Goal: Information Seeking & Learning: Find specific page/section

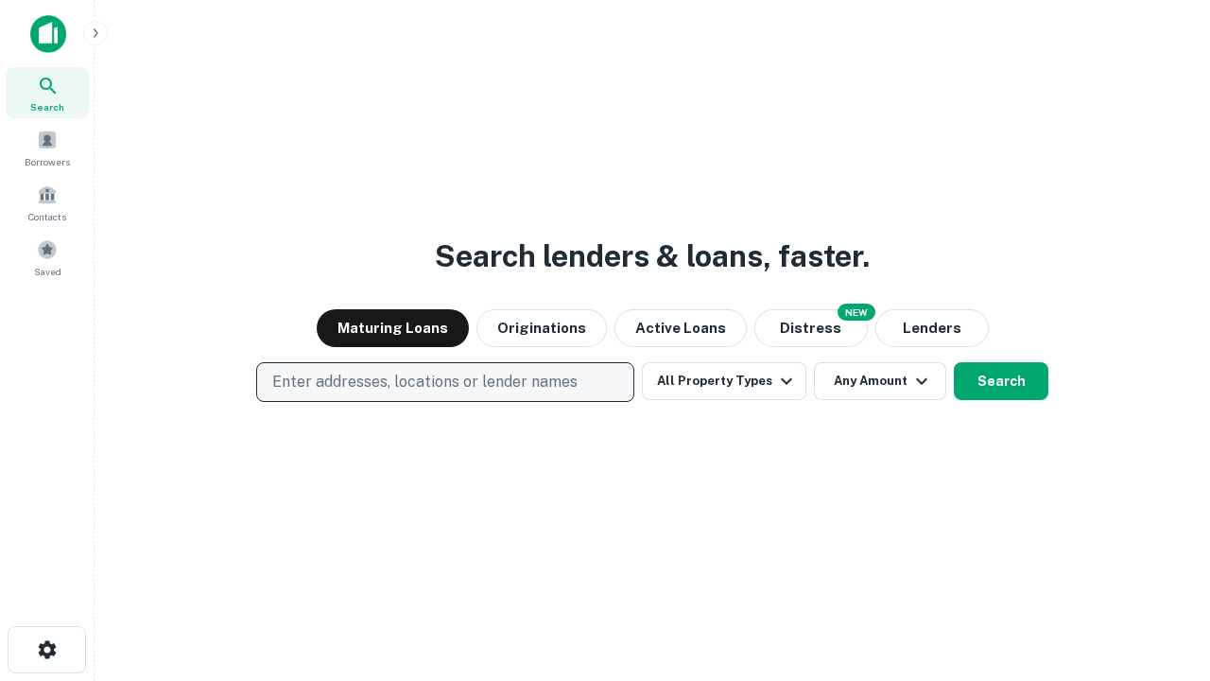
click at [444, 382] on p "Enter addresses, locations or lender names" at bounding box center [424, 382] width 305 height 23
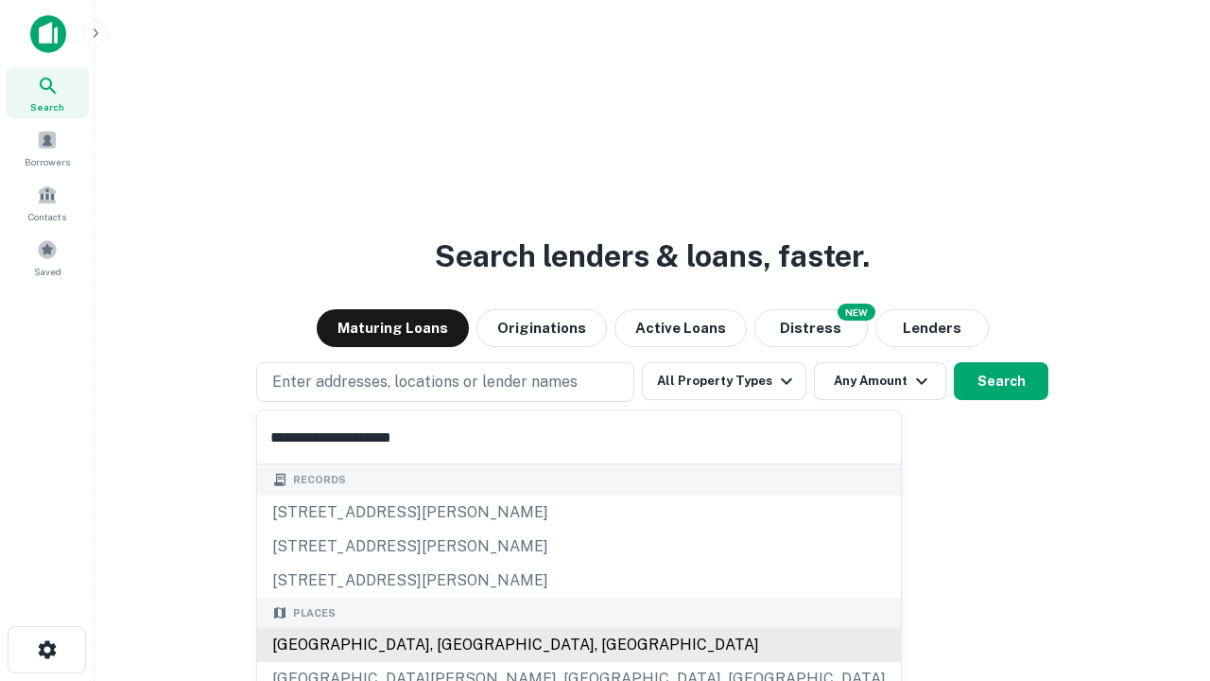
click at [452, 645] on div "[GEOGRAPHIC_DATA], [GEOGRAPHIC_DATA], [GEOGRAPHIC_DATA]" at bounding box center [579, 645] width 644 height 34
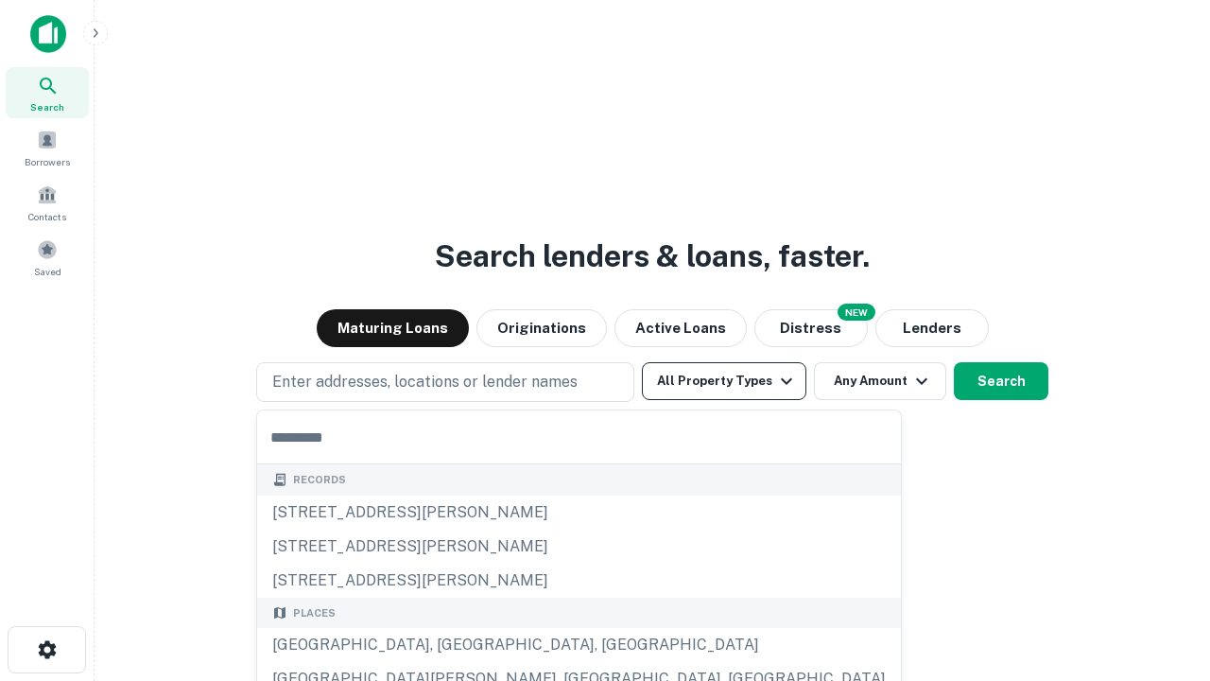
click at [724, 381] on button "All Property Types" at bounding box center [724, 381] width 165 height 38
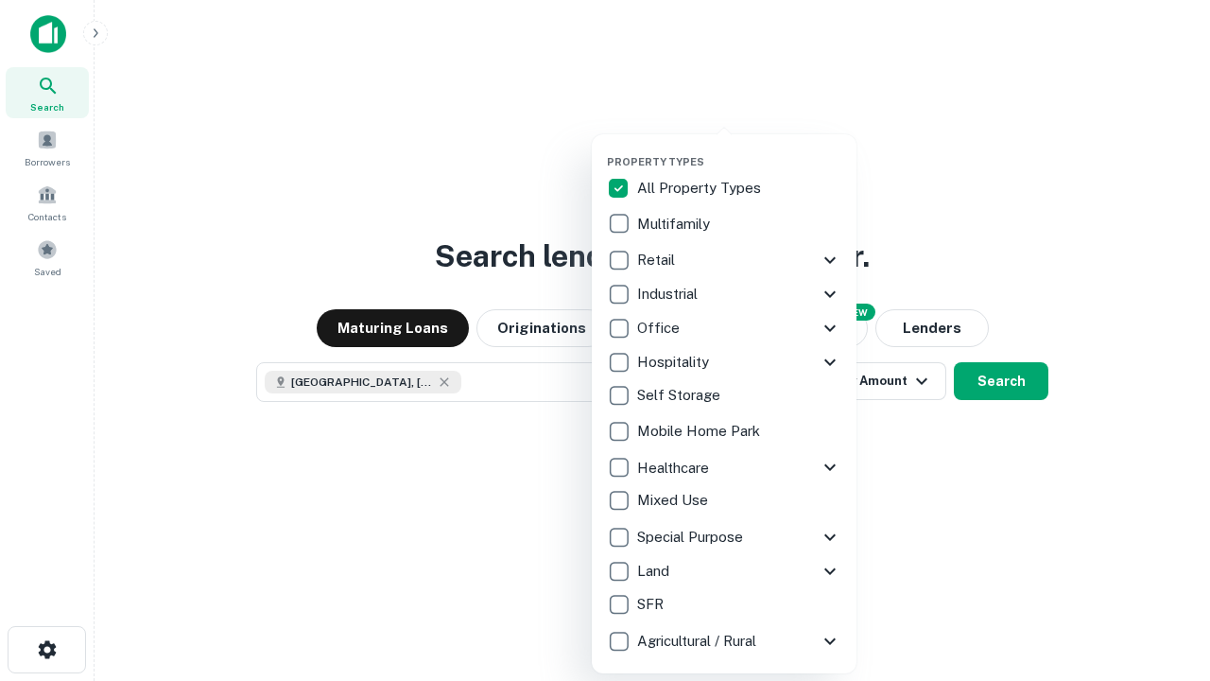
click at [739, 149] on button "button" at bounding box center [739, 149] width 265 height 1
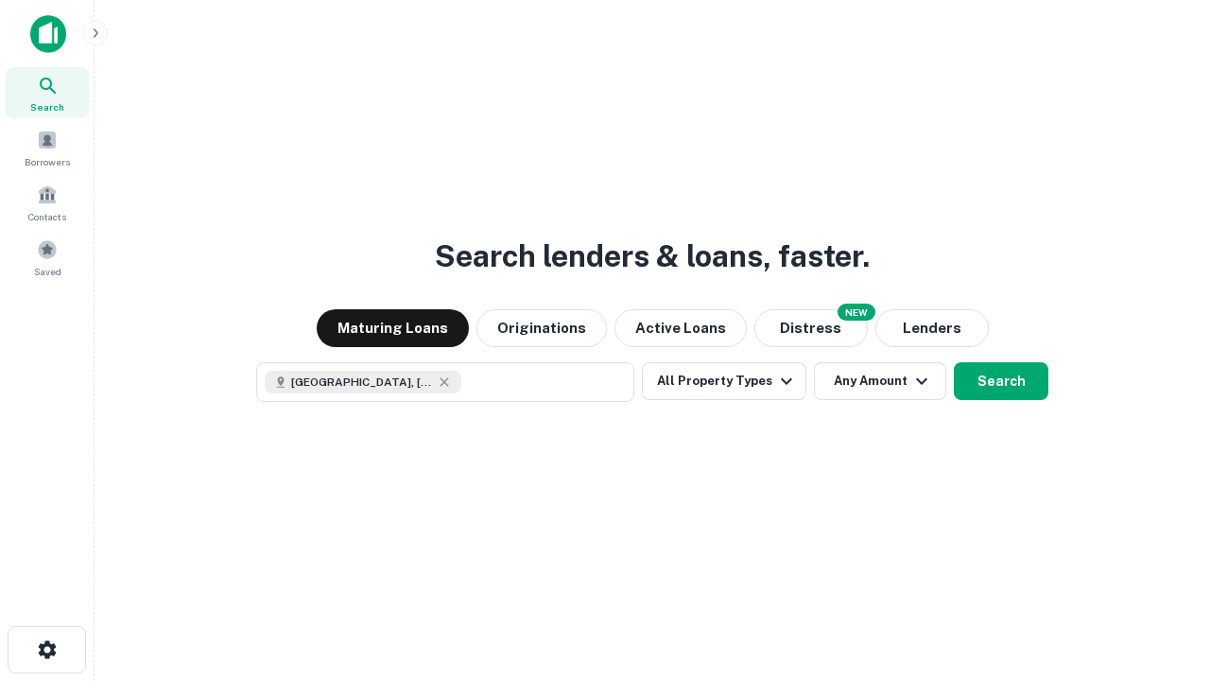
scroll to position [30, 0]
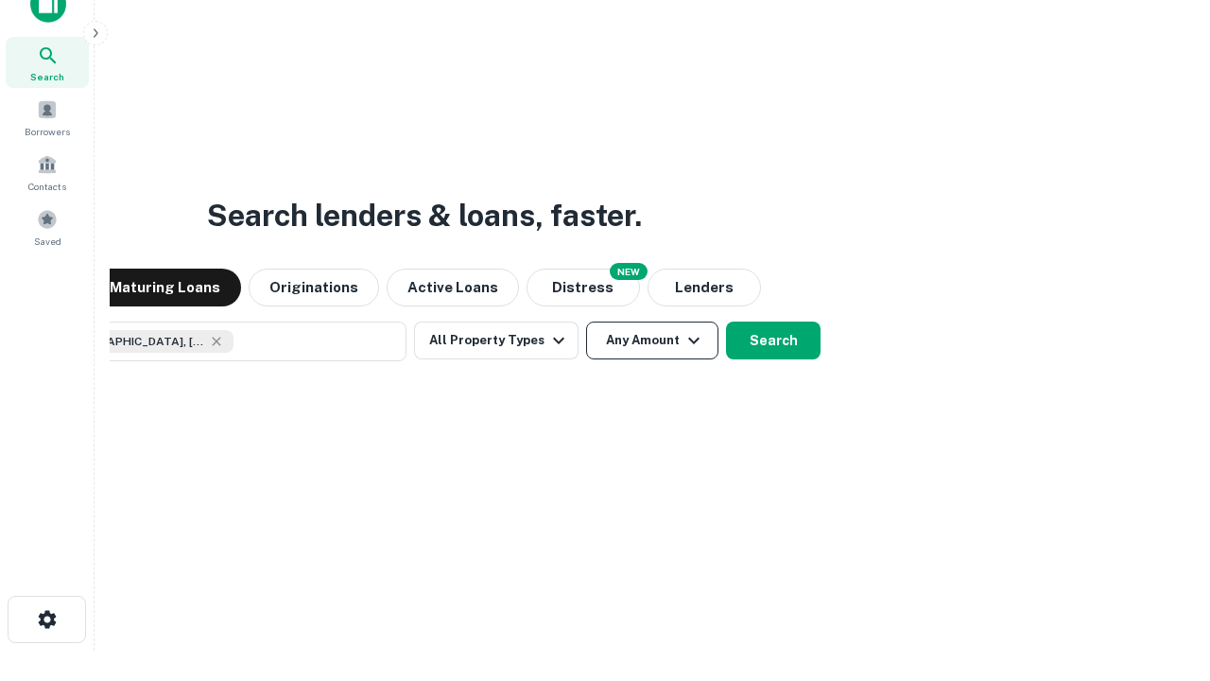
click at [586, 321] on button "Any Amount" at bounding box center [652, 340] width 132 height 38
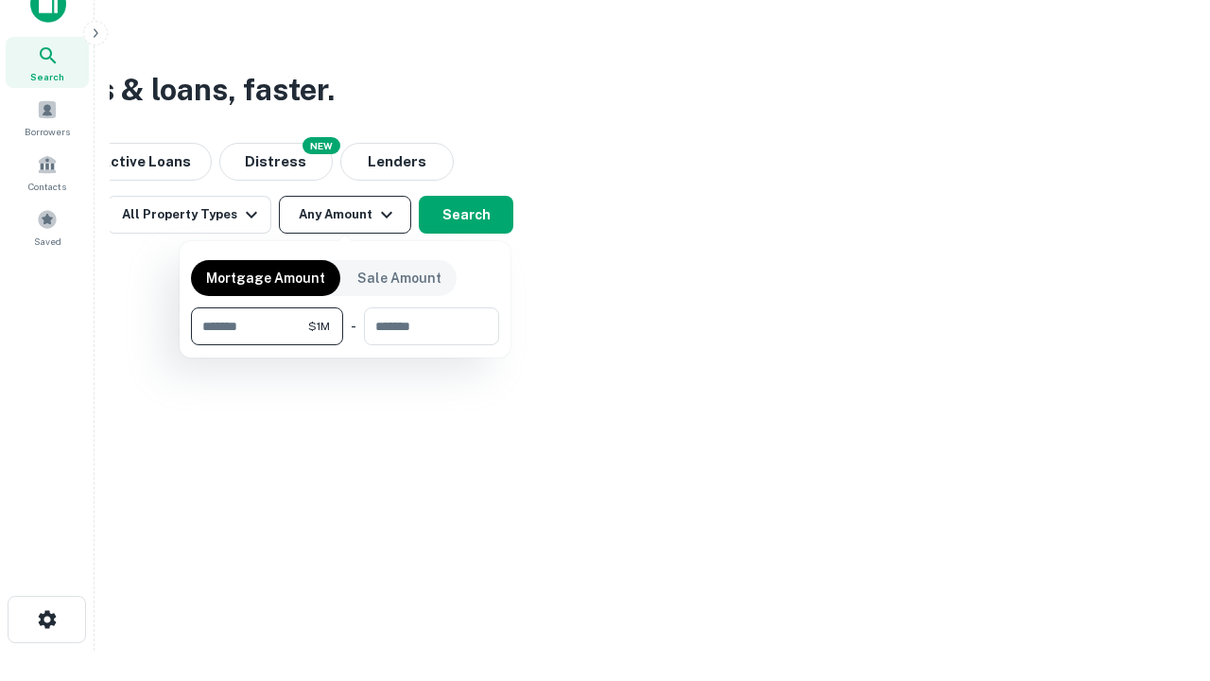
type input "*******"
click at [345, 345] on button "button" at bounding box center [345, 345] width 308 height 1
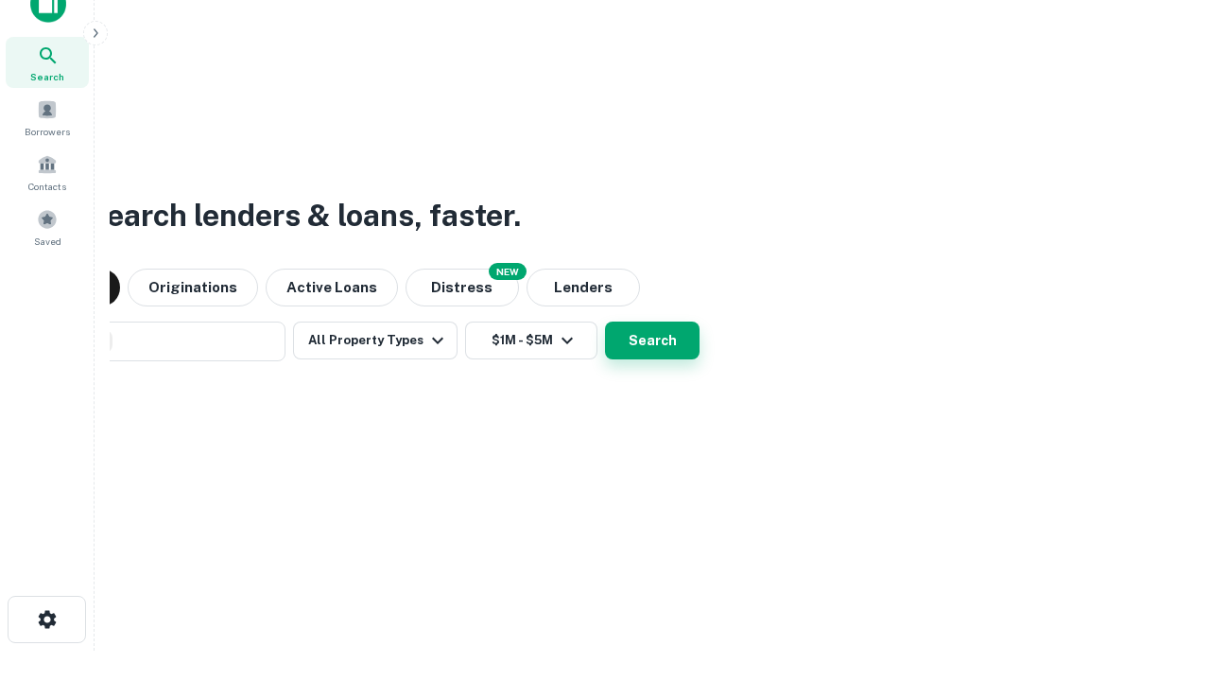
click at [605, 321] on button "Search" at bounding box center [652, 340] width 95 height 38
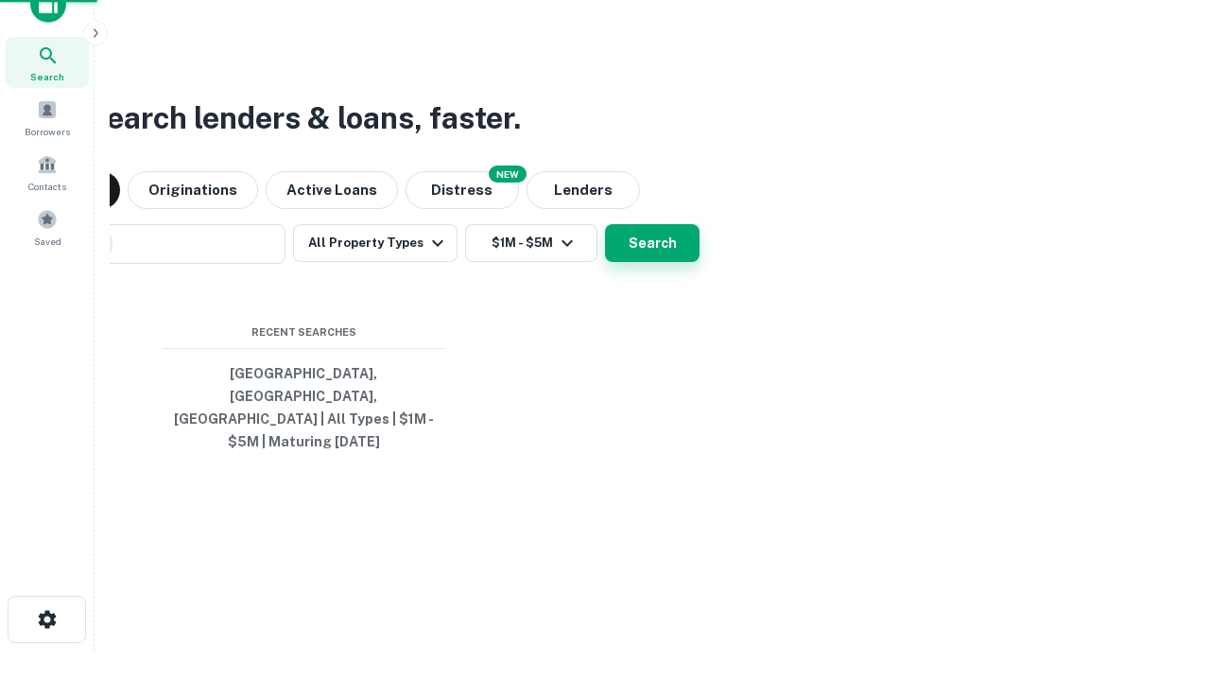
scroll to position [61, 535]
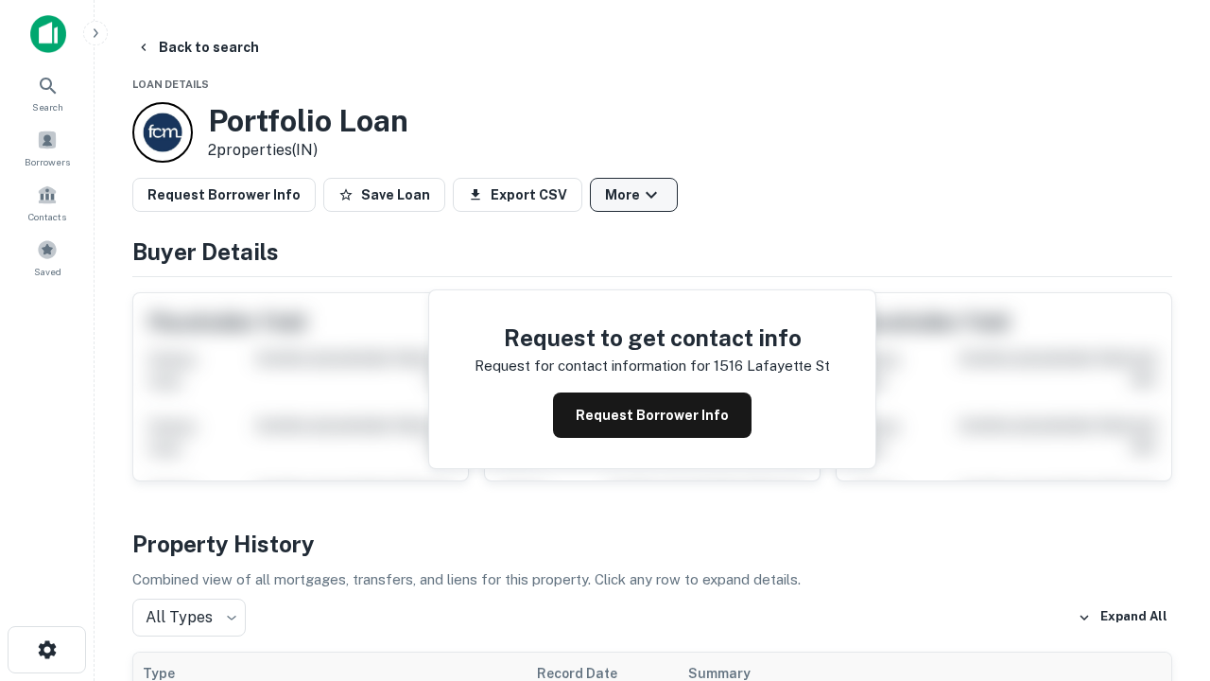
click at [634, 195] on button "More" at bounding box center [634, 195] width 88 height 34
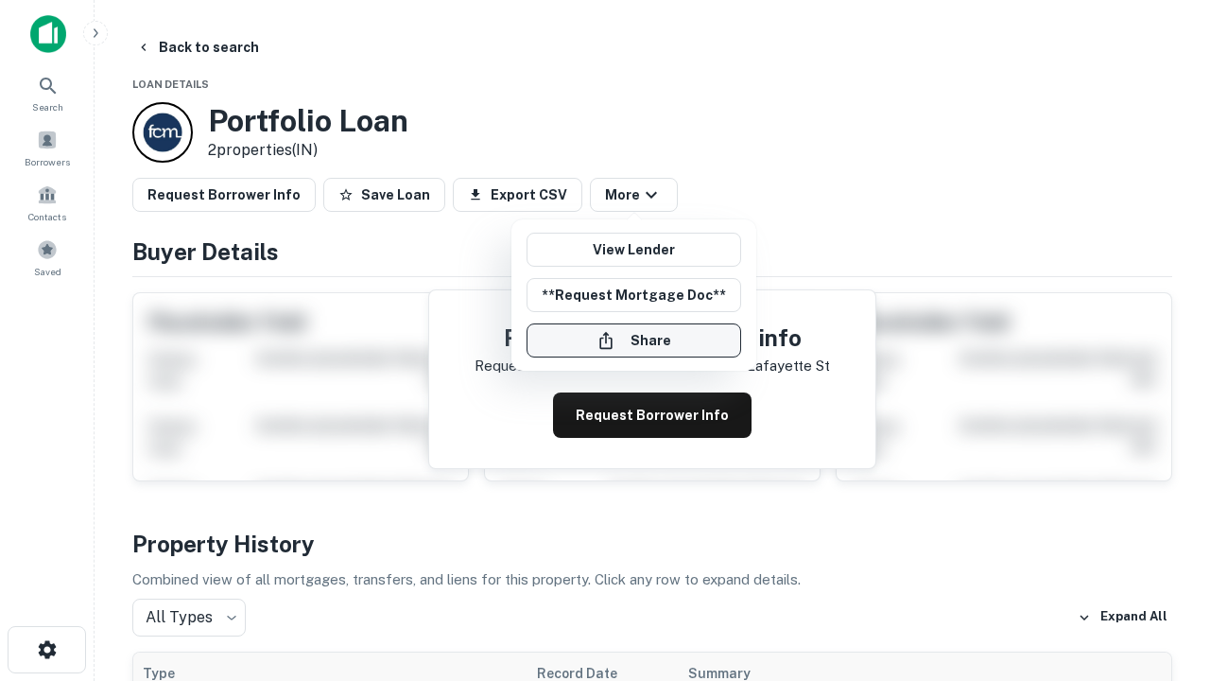
click at [634, 340] on button "Share" at bounding box center [634, 340] width 215 height 34
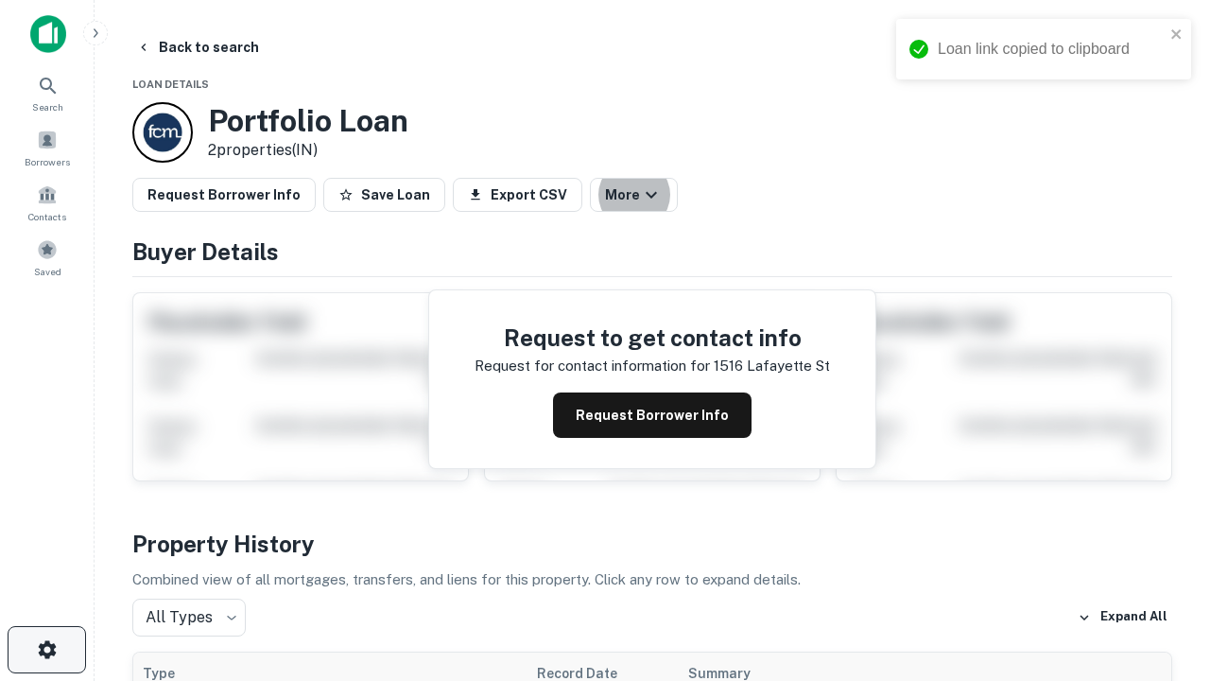
click at [46, 650] on icon "button" at bounding box center [47, 649] width 23 height 23
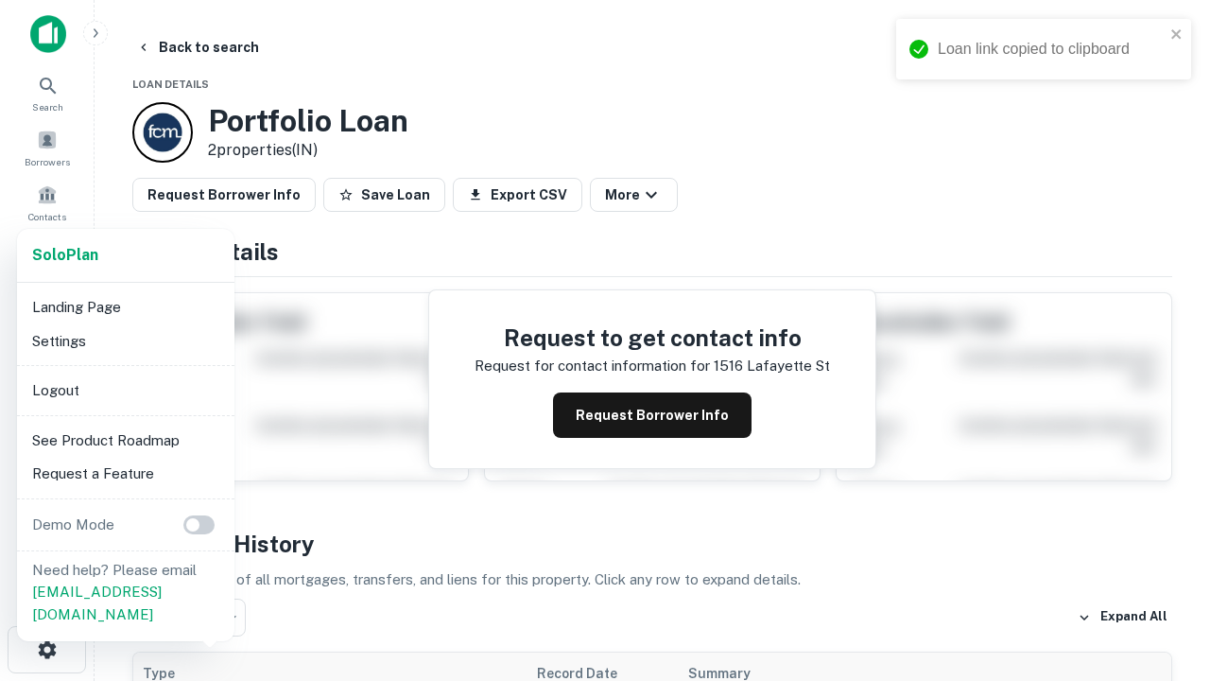
click at [125, 390] on li "Logout" at bounding box center [126, 390] width 202 height 34
